Goal: Find specific page/section: Find specific page/section

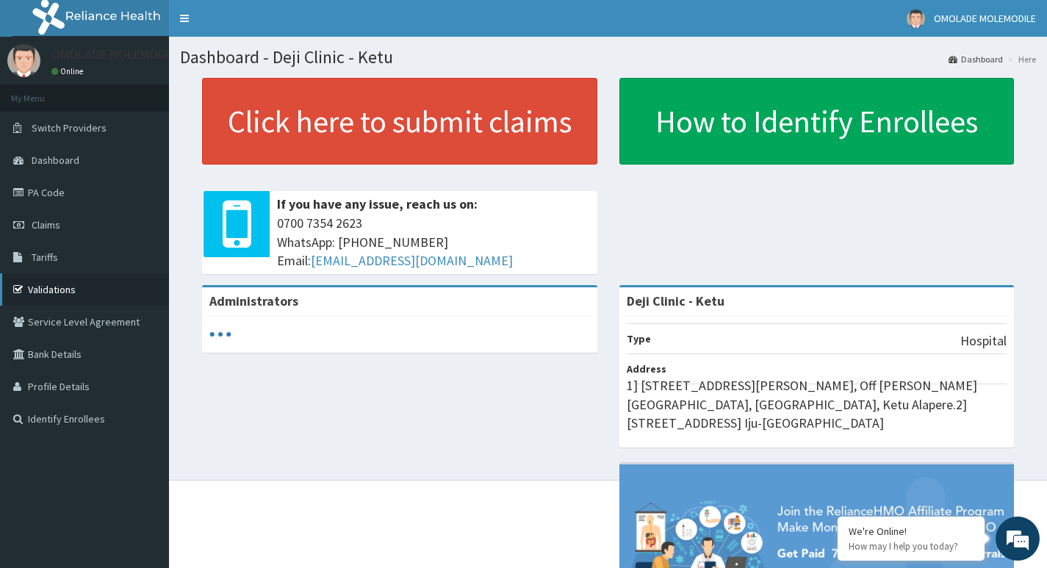
click at [32, 290] on link "Validations" at bounding box center [84, 289] width 169 height 32
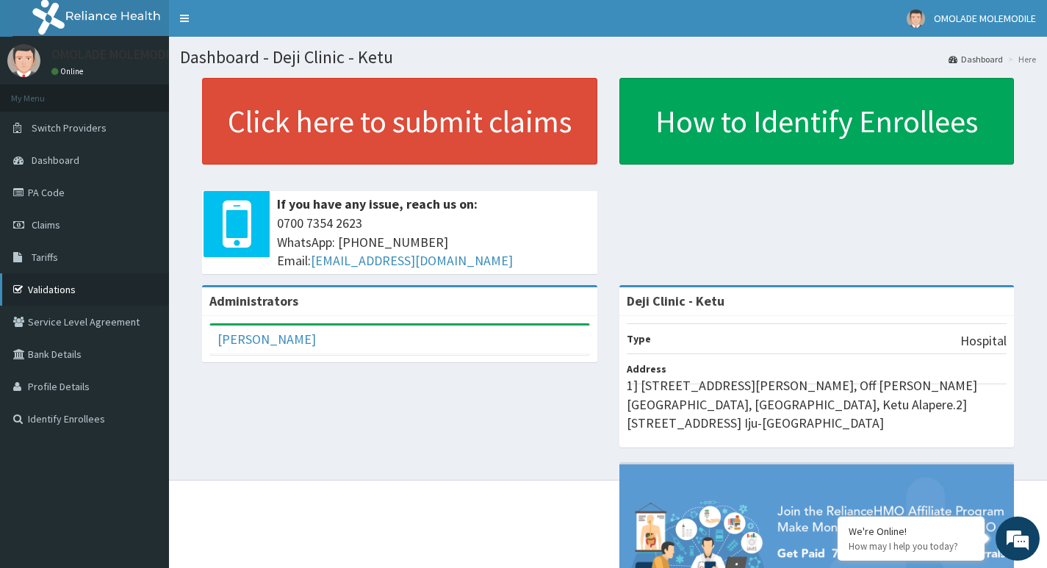
click at [67, 286] on link "Validations" at bounding box center [84, 289] width 169 height 32
